Goal: Find specific page/section: Find specific page/section

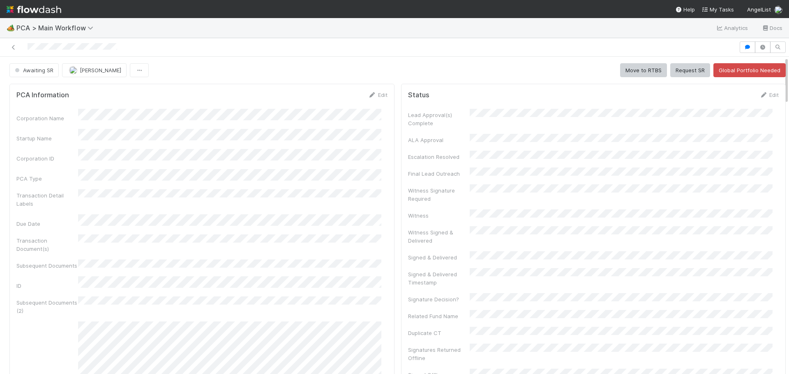
click at [658, 155] on div "Lead Approval(s) Complete ALA Approval Escalation Resolved Final Lead Outreach …" at bounding box center [593, 329] width 371 height 441
click at [51, 31] on span "PCA > Main Workflow" at bounding box center [56, 28] width 81 height 8
click at [175, 25] on div "Search workflows" at bounding box center [394, 187] width 789 height 374
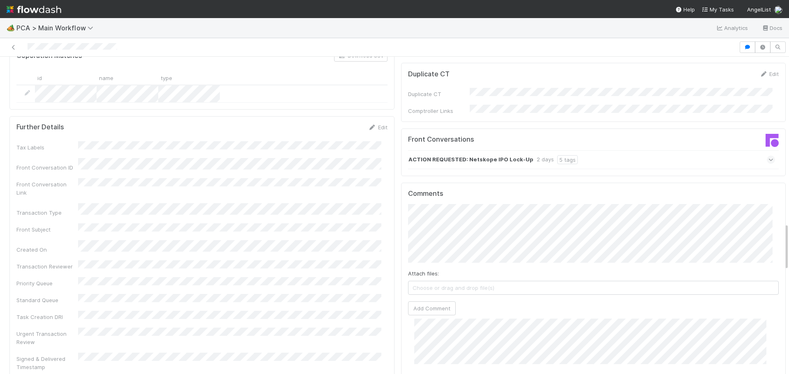
scroll to position [88, 0]
click at [697, 150] on div "ACTION REQUESTED: Netskope IPO Lock-Up 2 days 5 tags" at bounding box center [591, 159] width 367 height 19
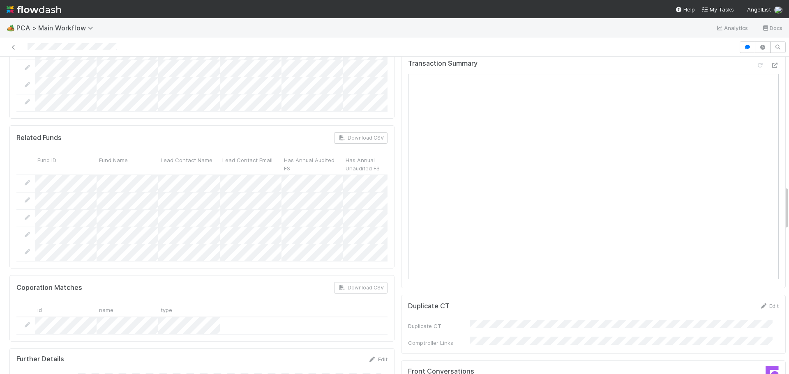
scroll to position [739, 0]
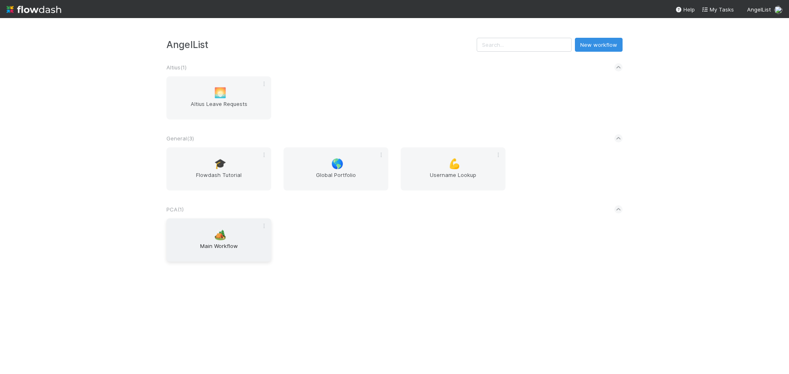
click at [222, 254] on span "Main Workflow" at bounding box center [219, 250] width 98 height 16
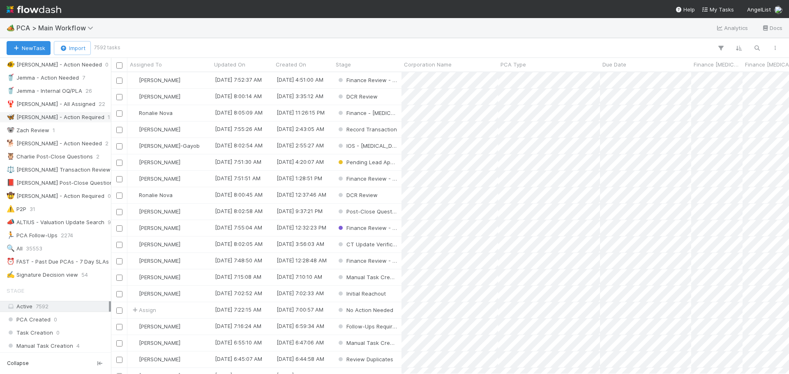
scroll to position [82, 0]
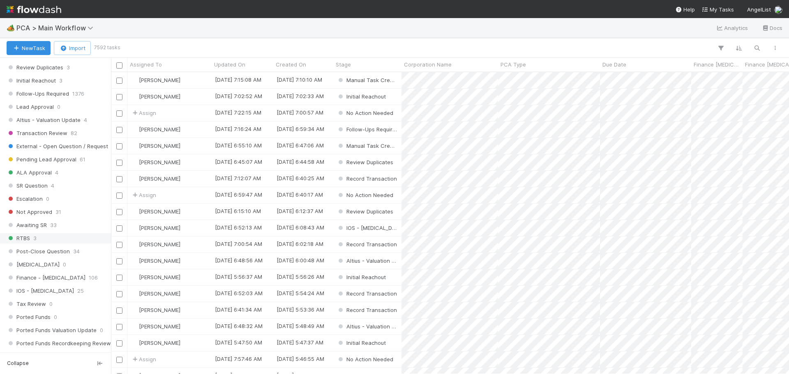
scroll to position [370, 0]
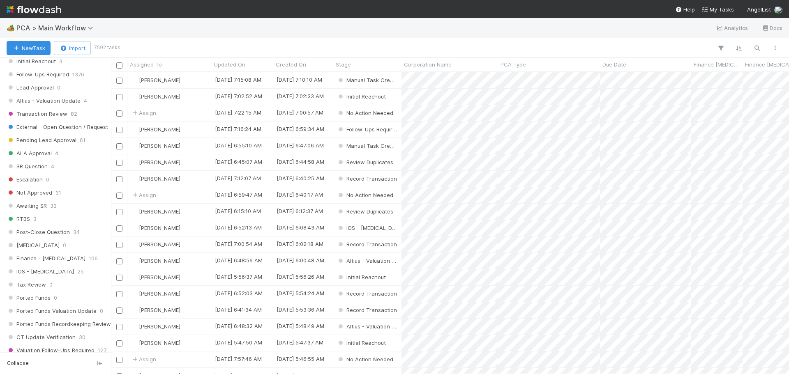
click at [15, 6] on img at bounding box center [34, 9] width 55 height 14
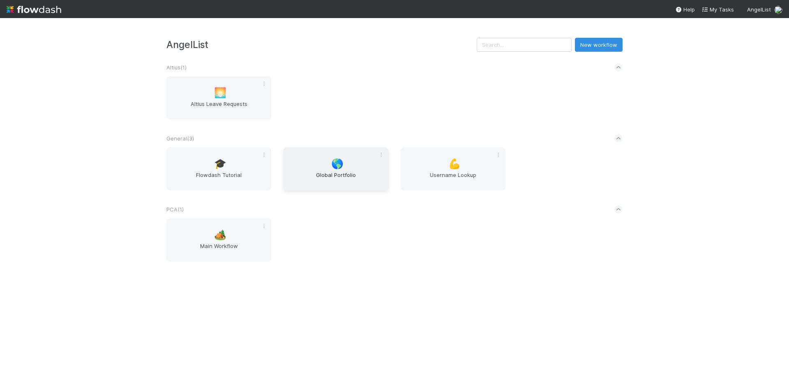
click at [309, 170] on div "🌎 Global Portfolio" at bounding box center [336, 169] width 105 height 43
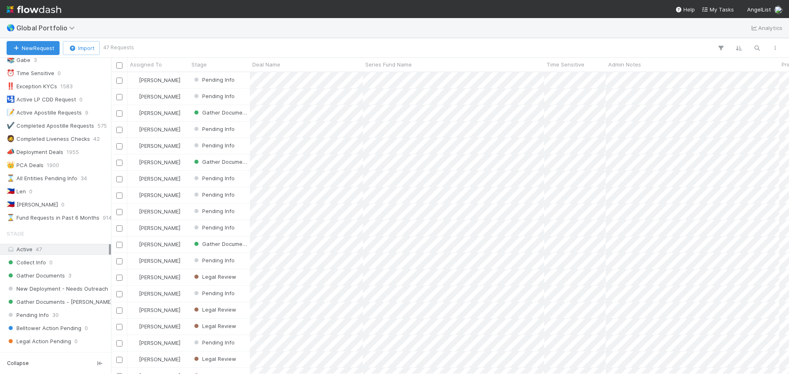
scroll to position [82, 0]
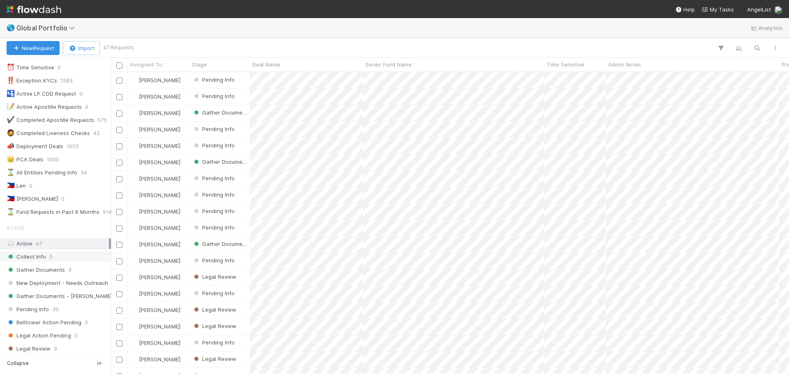
click at [58, 260] on div "Collect Info 0" at bounding box center [58, 257] width 102 height 10
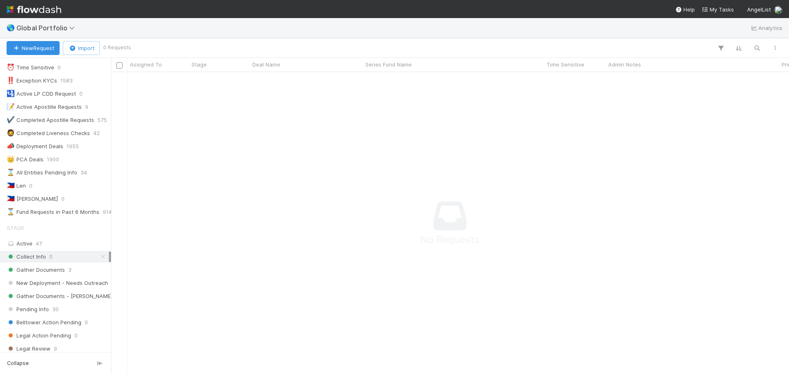
scroll to position [290, 672]
click at [68, 270] on span "3" at bounding box center [69, 270] width 3 height 10
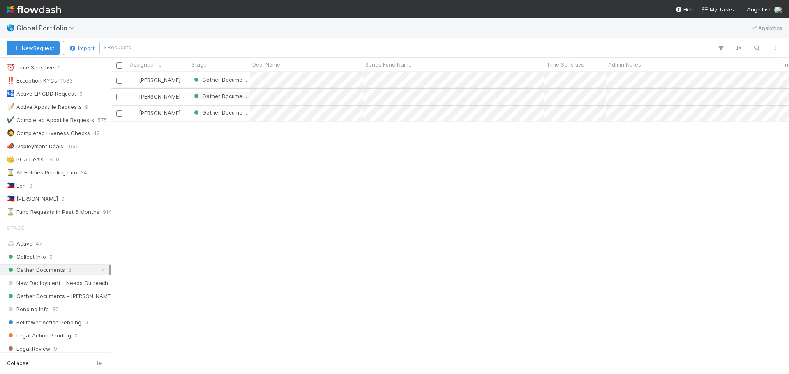
scroll to position [296, 672]
click at [55, 259] on div "Collect Info 0" at bounding box center [58, 257] width 102 height 10
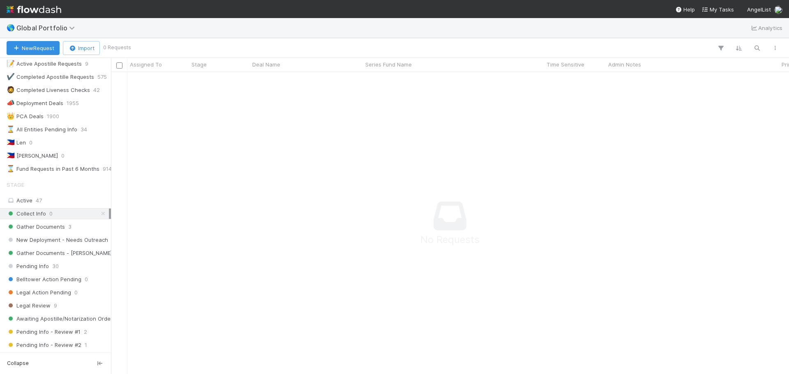
scroll to position [123, 0]
click at [44, 217] on span "Collect Info" at bounding box center [26, 216] width 39 height 10
click at [46, 227] on span "Gather Documents" at bounding box center [36, 229] width 58 height 10
click at [42, 217] on span "Collect Info" at bounding box center [26, 216] width 39 height 10
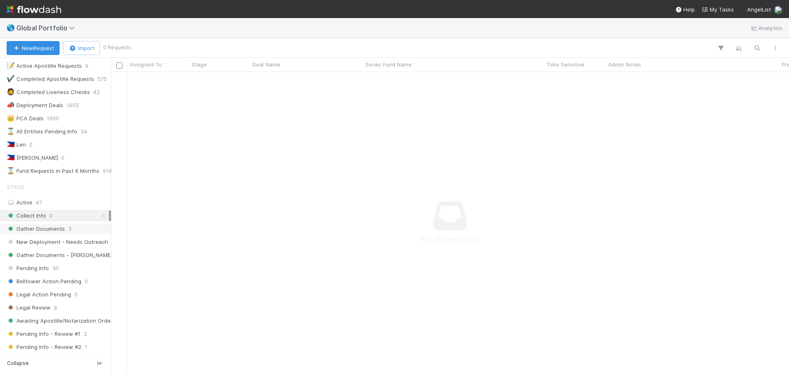
click at [32, 231] on span "Gather Documents" at bounding box center [36, 229] width 58 height 10
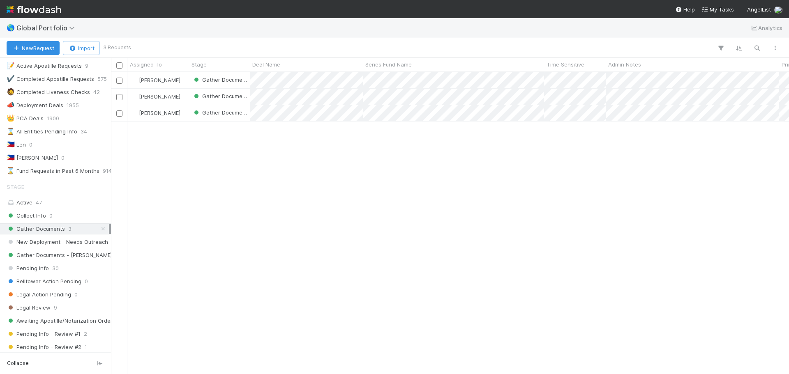
scroll to position [296, 672]
